Goal: Communication & Community: Answer question/provide support

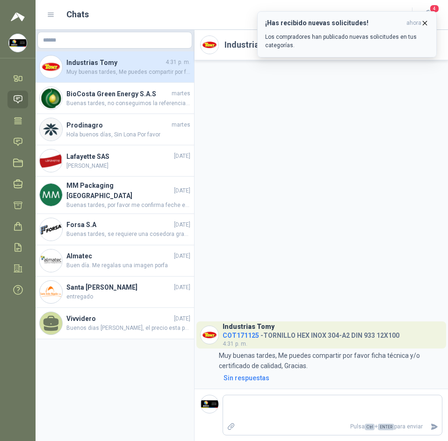
click at [419, 23] on span "ahora" at bounding box center [413, 23] width 15 height 8
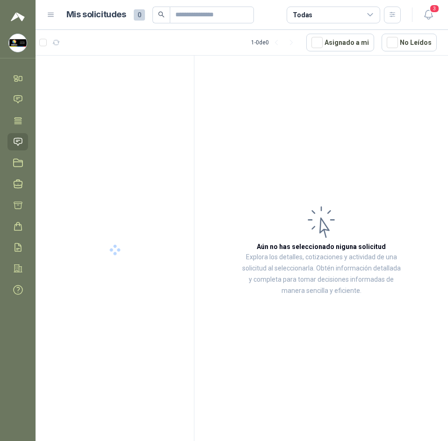
click at [113, 69] on div at bounding box center [115, 250] width 159 height 389
click at [430, 15] on icon "button" at bounding box center [428, 15] width 12 height 12
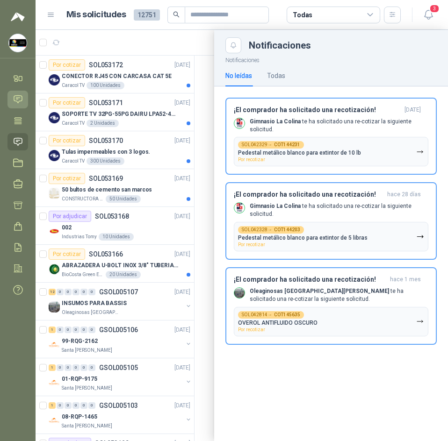
click at [24, 91] on link "Chat" at bounding box center [17, 99] width 21 height 17
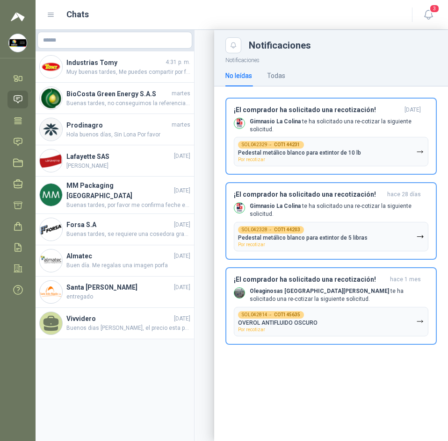
click at [207, 27] on header "Chats 3" at bounding box center [242, 15] width 412 height 30
click at [128, 67] on div at bounding box center [242, 235] width 412 height 411
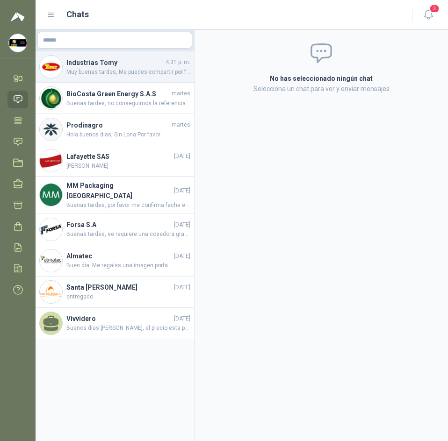
click at [128, 68] on span "Muy buenas tardes, Me puedes compartir por favor ficha técnica y/o certificado …" at bounding box center [128, 72] width 124 height 9
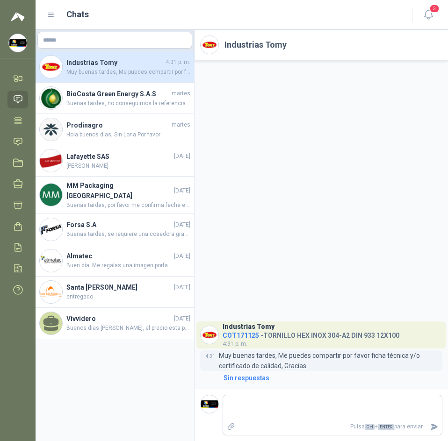
click at [243, 358] on p "Muy buenas tardes, Me puedes compartir por favor ficha técnica y/o certificado …" at bounding box center [330, 360] width 223 height 21
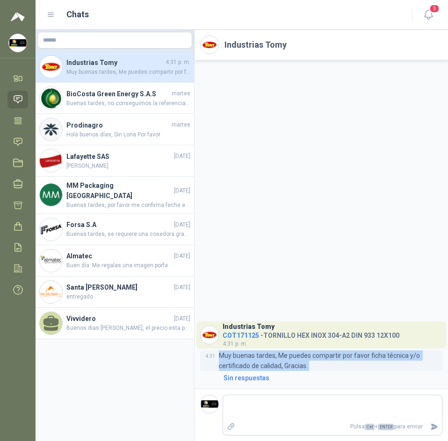
click at [243, 358] on p "Muy buenas tardes, Me puedes compartir por favor ficha técnica y/o certificado …" at bounding box center [330, 360] width 223 height 21
click at [365, 353] on p "Muy buenas tardes, Me puedes compartir por favor ficha técnica y/o certificado …" at bounding box center [330, 360] width 223 height 21
drag, startPoint x: 212, startPoint y: 368, endPoint x: 258, endPoint y: 366, distance: 45.8
click at [258, 366] on div "4:31 Muy buenas tardes, Me puedes compartir por favor ficha técnica y/o certifi…" at bounding box center [321, 360] width 242 height 21
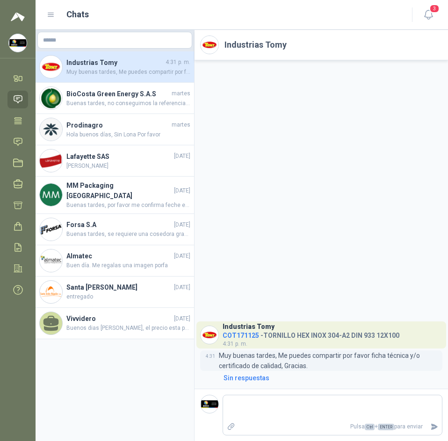
click at [262, 366] on p "Muy buenas tardes, Me puedes compartir por favor ficha técnica y/o certificado …" at bounding box center [330, 360] width 223 height 21
drag, startPoint x: 220, startPoint y: 367, endPoint x: 283, endPoint y: 362, distance: 63.2
click at [283, 362] on p "Muy buenas tardes, Me puedes compartir por favor ficha técnica y/o certificado …" at bounding box center [330, 360] width 223 height 21
click at [306, 335] on h4 "COT171125 - TORNILLO HEX INOX 304-A2 DIN 933 12X100" at bounding box center [310, 333] width 177 height 9
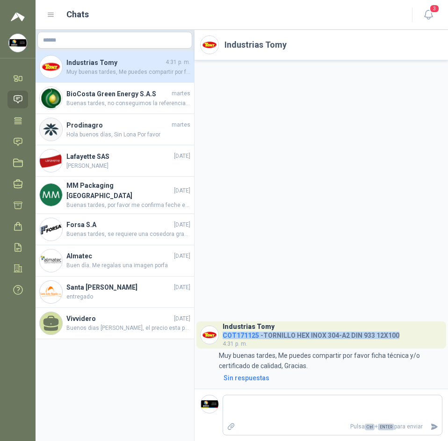
click at [306, 335] on h4 "COT171125 - TORNILLO HEX INOX 304-A2 DIN 933 12X100" at bounding box center [310, 333] width 177 height 9
drag, startPoint x: 306, startPoint y: 335, endPoint x: 269, endPoint y: 332, distance: 36.6
click at [269, 332] on h4 "COT171125 - TORNILLO HEX INOX 304-A2 DIN 933 12X100" at bounding box center [310, 333] width 177 height 9
drag, startPoint x: 263, startPoint y: 335, endPoint x: 399, endPoint y: 331, distance: 136.5
click at [399, 331] on header "Industrias Tomy COT171125 - TORNILLO HEX INOX 304-A2 DIN 933 12X100 4:31 p. m." at bounding box center [320, 334] width 249 height 27
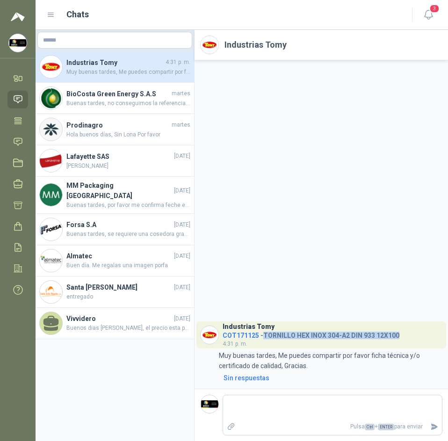
copy h4 "TORNILLO HEX INOX 304-A2 DIN 933 12X100"
click at [236, 332] on span "COT171125" at bounding box center [240, 335] width 36 height 7
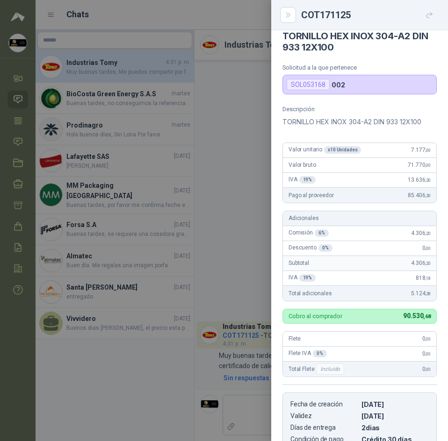
scroll to position [21, 0]
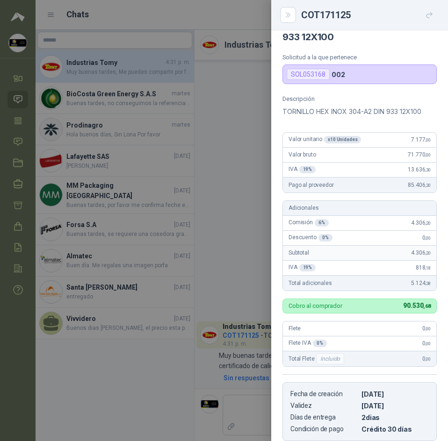
click at [309, 73] on div "SOL053168" at bounding box center [307, 74] width 43 height 11
click at [343, 73] on div "SOL053168 002" at bounding box center [359, 74] width 154 height 20
click at [314, 35] on h4 "TORNILLO HEX INOX 304-A2 DIN 933 12X100" at bounding box center [359, 31] width 154 height 22
click at [281, 89] on div "TORNILLO HEX INOX 304-A2 DIN 933 12X100 Solicitud a la que pertenece SOL053168 …" at bounding box center [359, 235] width 177 height 411
click at [265, 99] on div at bounding box center [224, 220] width 448 height 441
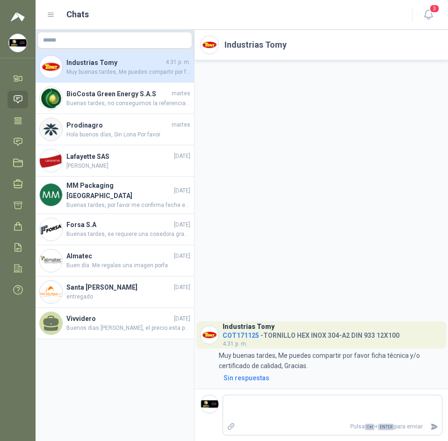
click at [349, 243] on div "Industrias Tomy COT171125 - TORNILLO HEX INOX 304-A2 DIN 933 12X100 4:31 p. m. …" at bounding box center [320, 224] width 253 height 328
